Goal: Information Seeking & Learning: Learn about a topic

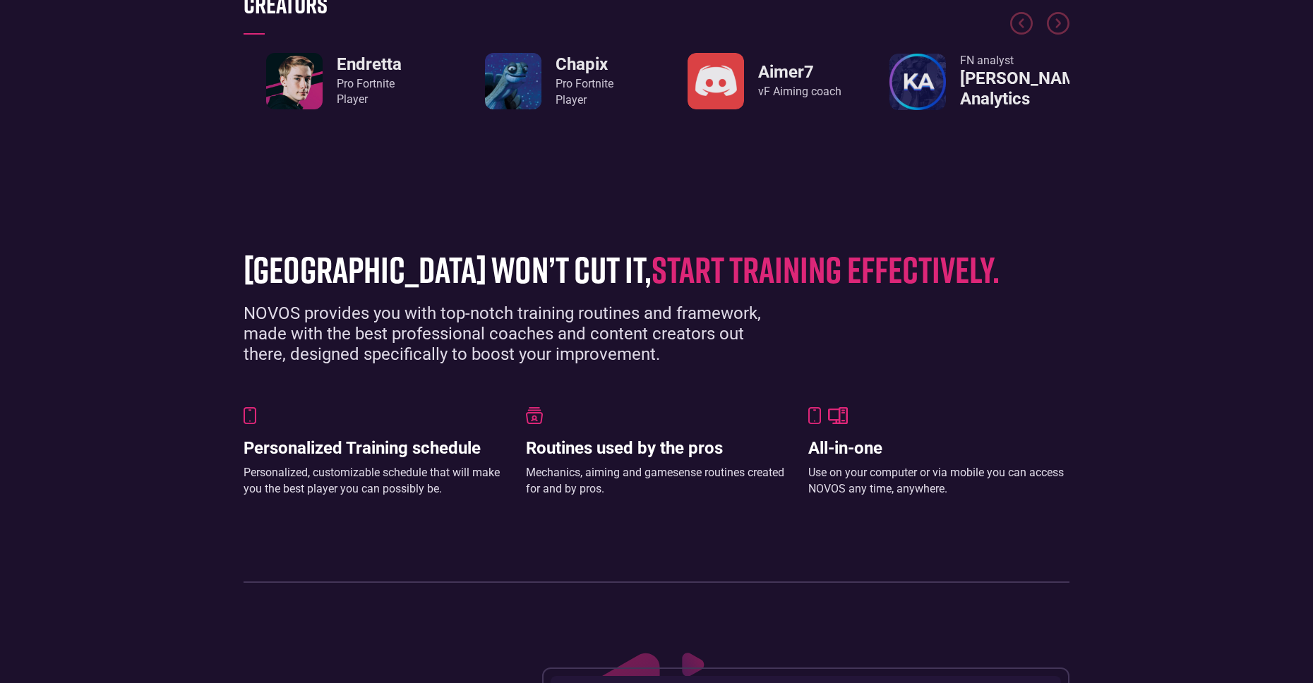
scroll to position [706, 0]
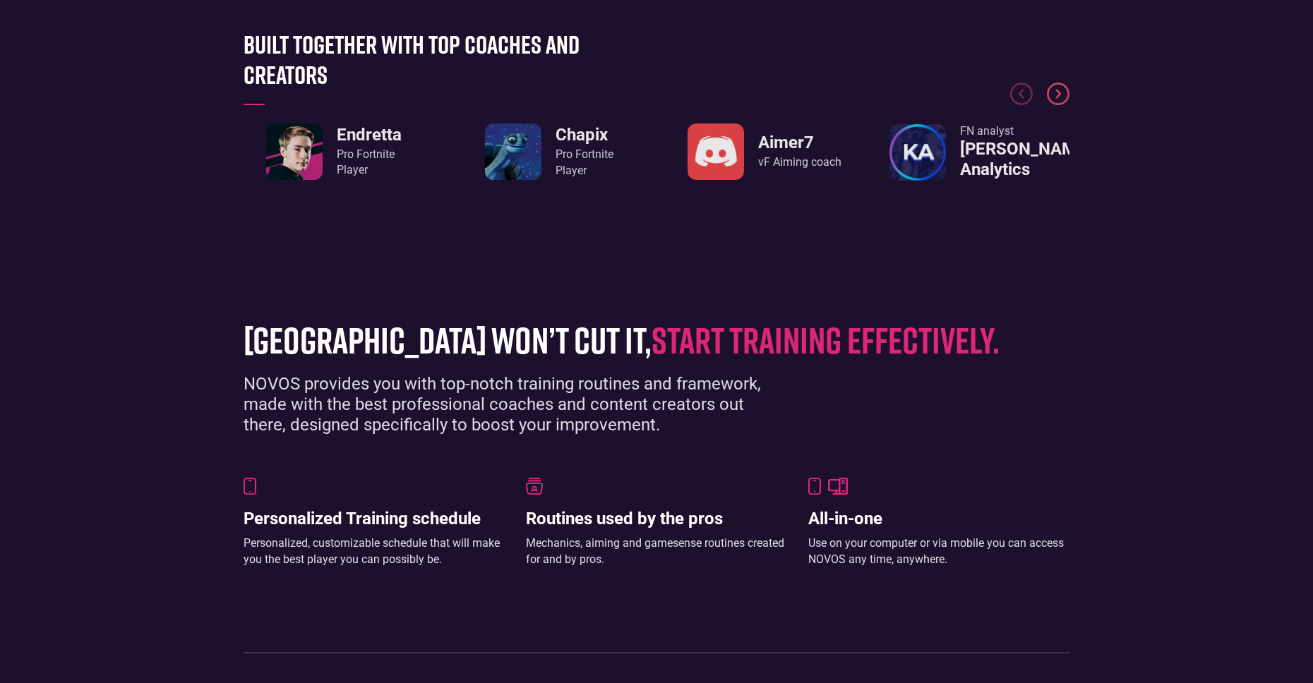
click at [1062, 91] on img "Next slide" at bounding box center [1058, 94] width 23 height 23
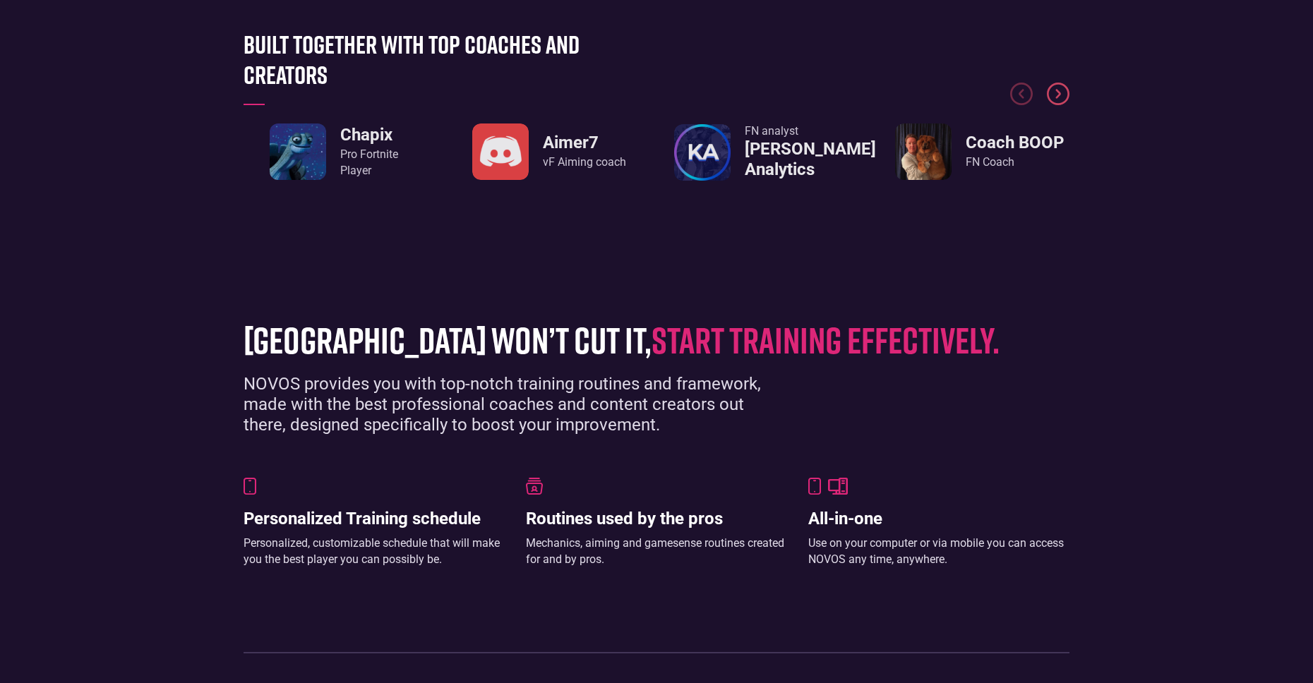
click at [1062, 92] on img "Next slide" at bounding box center [1058, 94] width 23 height 23
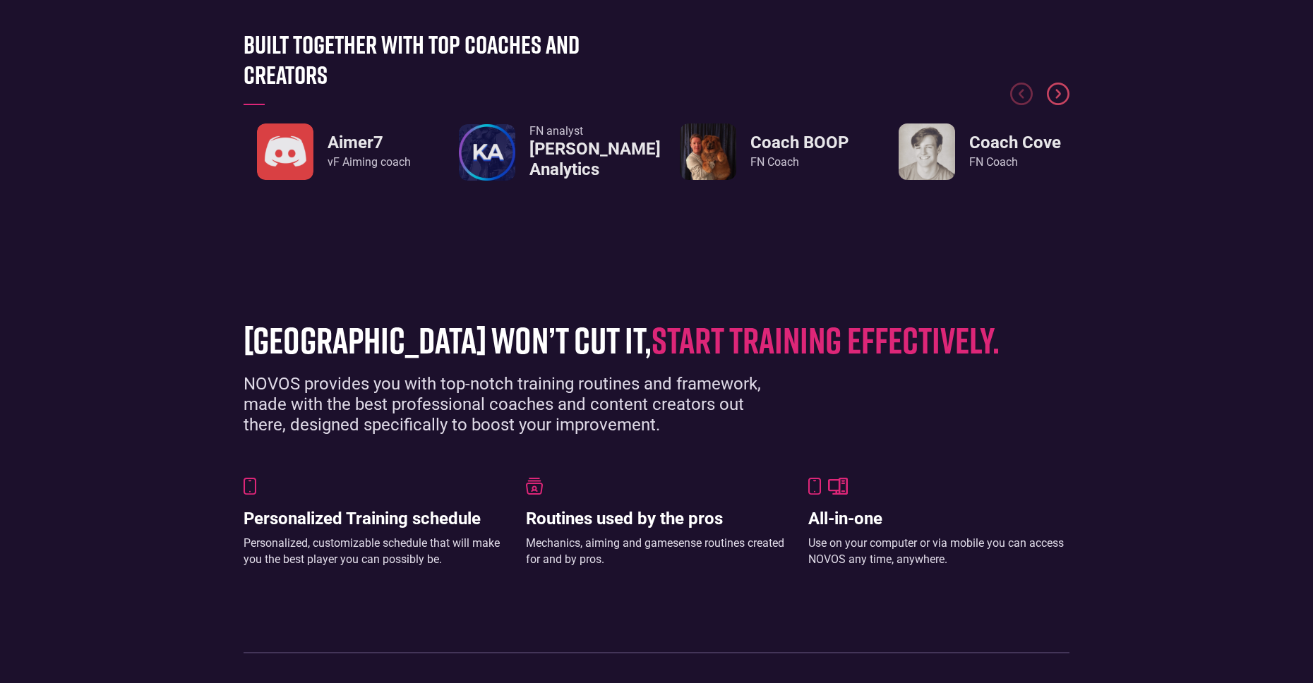
click at [1062, 92] on img "Next slide" at bounding box center [1058, 94] width 23 height 23
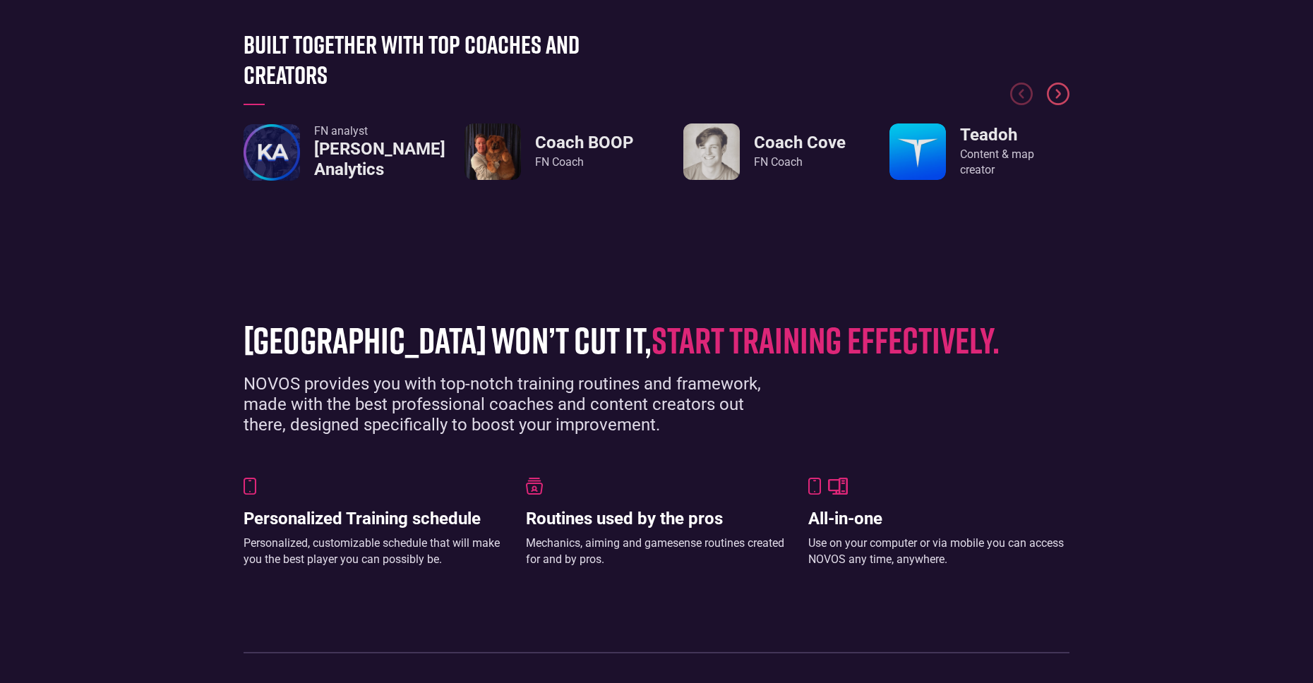
click at [1062, 92] on img "Next slide" at bounding box center [1058, 94] width 23 height 23
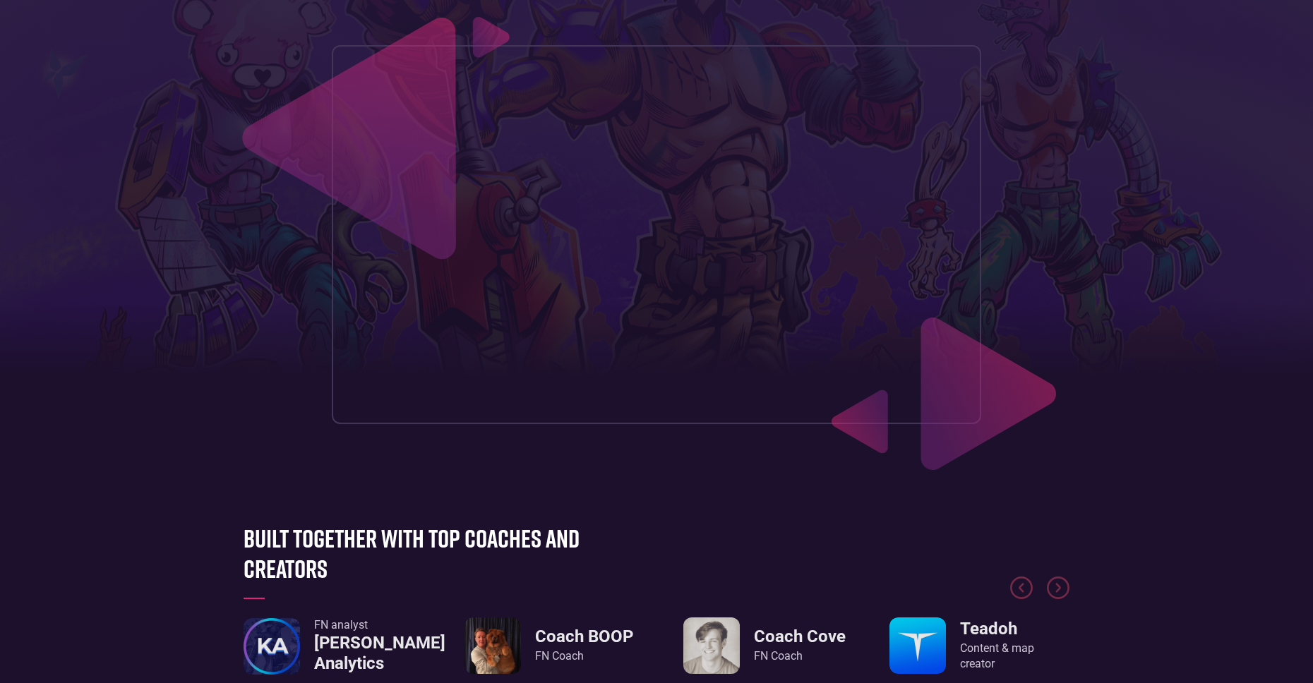
scroll to position [0, 0]
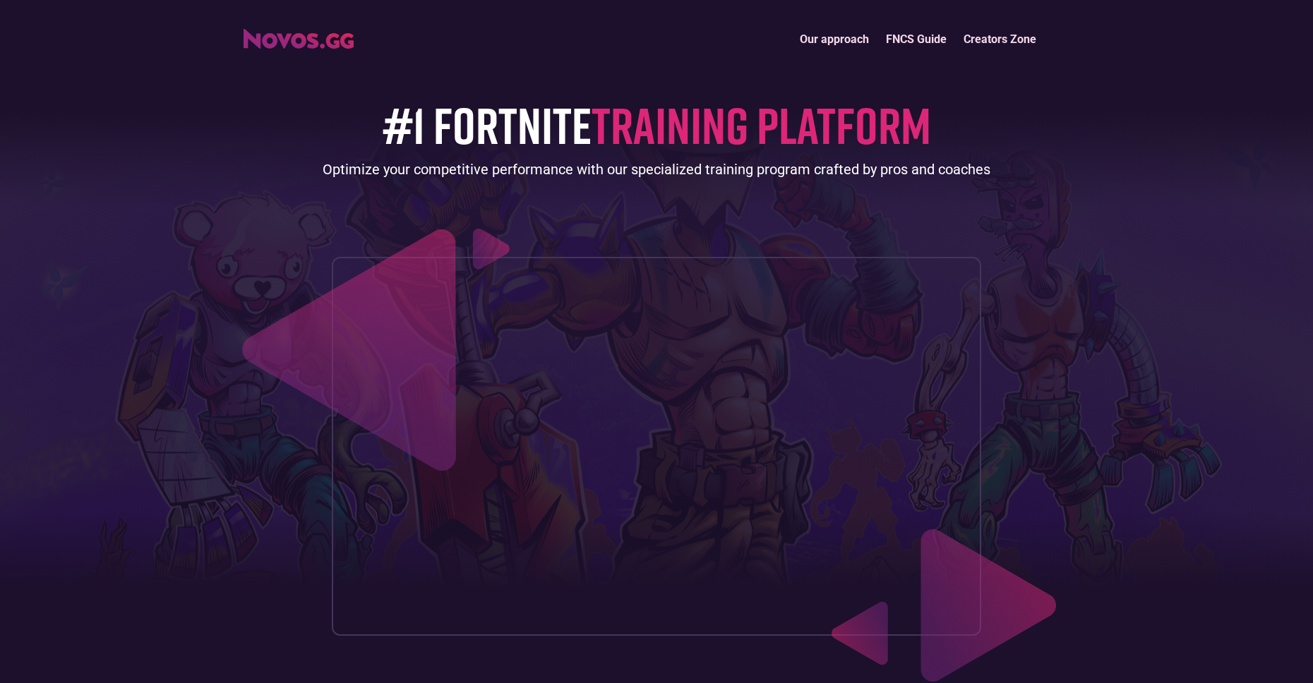
click at [895, 40] on link "FNCS Guide" at bounding box center [916, 39] width 78 height 30
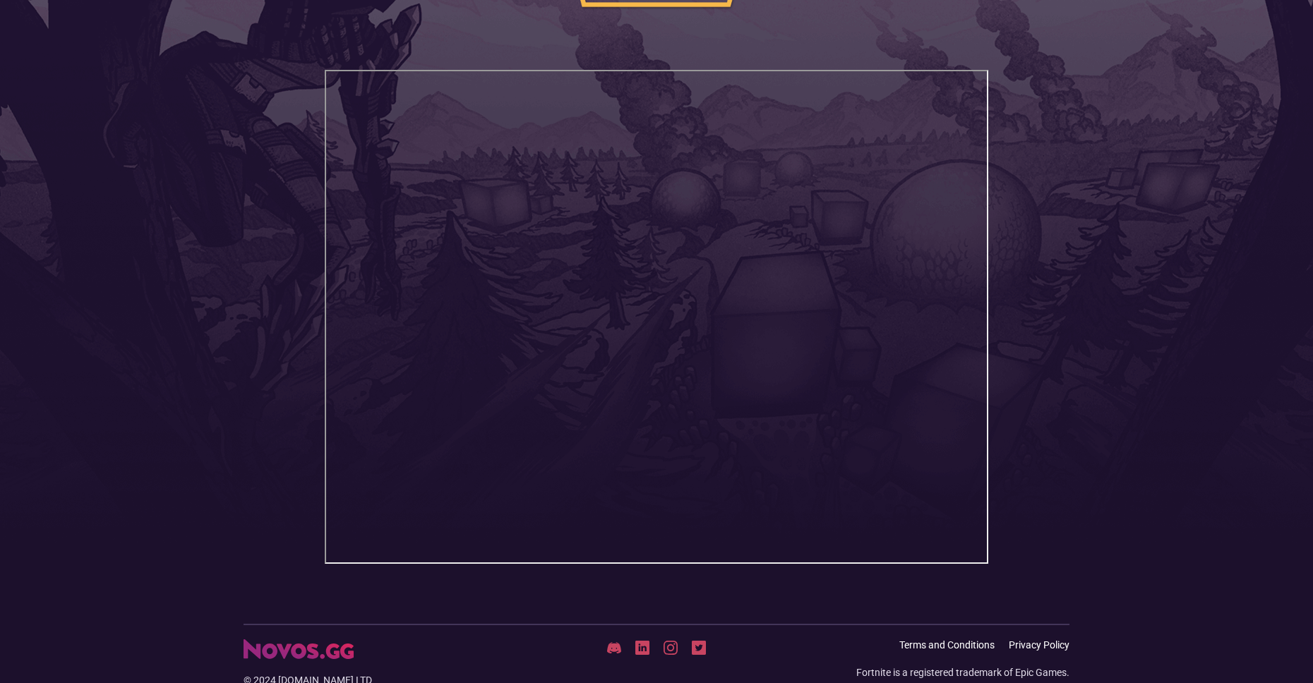
scroll to position [272, 0]
